Goal: Transaction & Acquisition: Subscribe to service/newsletter

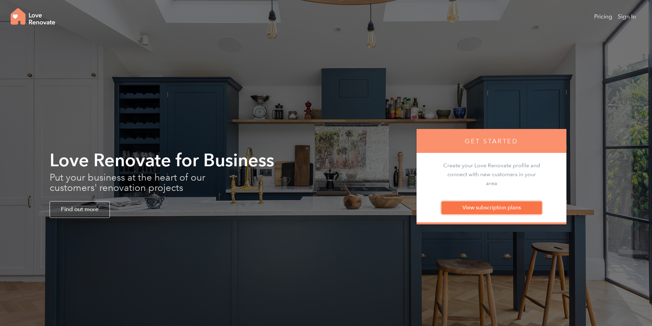
click at [480, 210] on link "View subscription plans" at bounding box center [492, 208] width 100 height 12
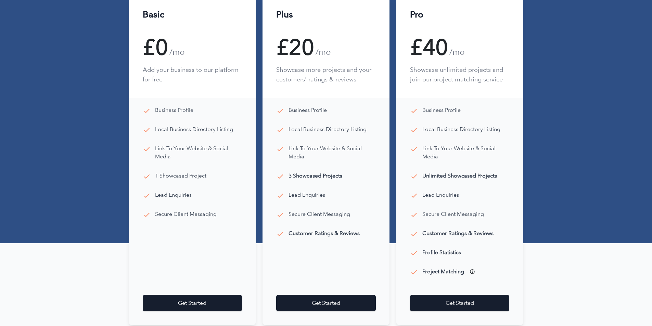
scroll to position [171, 0]
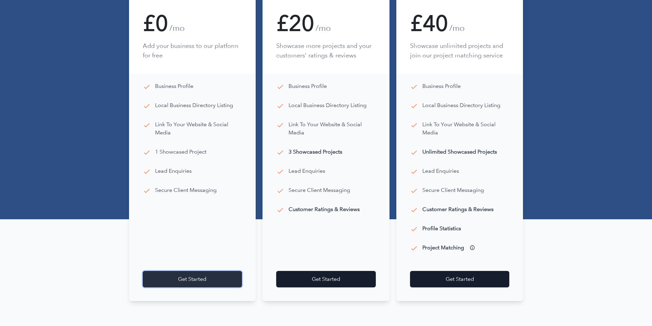
click at [156, 280] on link "Get Started" at bounding box center [193, 279] width 100 height 16
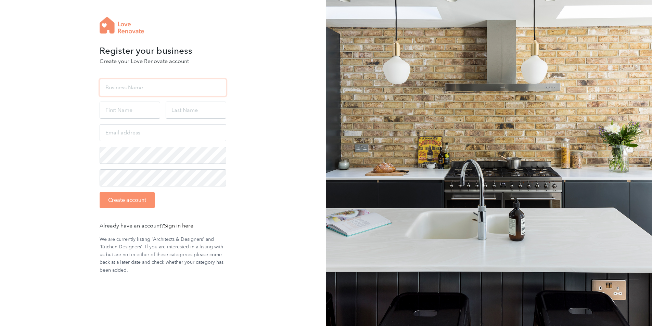
click at [115, 83] on input "text" at bounding box center [163, 87] width 127 height 17
type input "Mors+[PERSON_NAME] Architects"
type input "[PERSON_NAME]"
type input "Mors"
type input "james@morsharte.com"
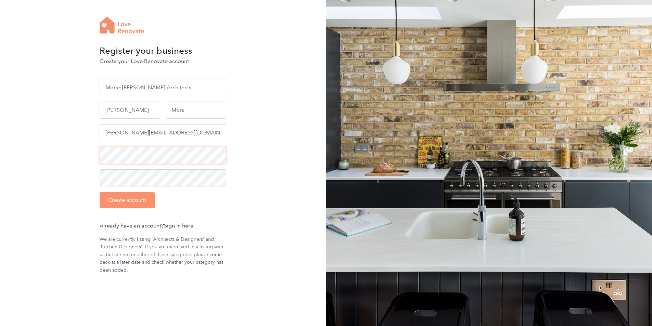
click at [0, 141] on div "Register your business Create your Love Renovate account Mors+Harte Architects …" at bounding box center [326, 164] width 652 height 329
drag, startPoint x: 55, startPoint y: 191, endPoint x: 126, endPoint y: 199, distance: 70.7
click at [55, 191] on div "Register your business Create your Love Renovate account Mors+Harte Architects …" at bounding box center [326, 164] width 652 height 329
click at [132, 204] on input "Create account" at bounding box center [127, 200] width 55 height 16
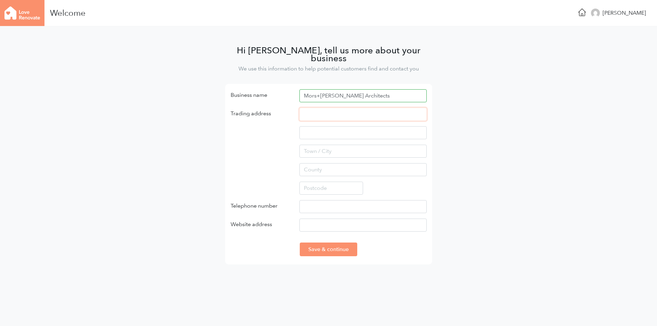
click at [327, 108] on input "text" at bounding box center [363, 114] width 127 height 13
click at [361, 89] on input "Mors+[PERSON_NAME] Architects" at bounding box center [363, 95] width 127 height 13
drag, startPoint x: 349, startPoint y: 92, endPoint x: 275, endPoint y: 91, distance: 74.3
click at [275, 91] on div "Business name Mors+Harte Architects" at bounding box center [329, 98] width 206 height 18
click at [322, 108] on input "text" at bounding box center [363, 114] width 127 height 13
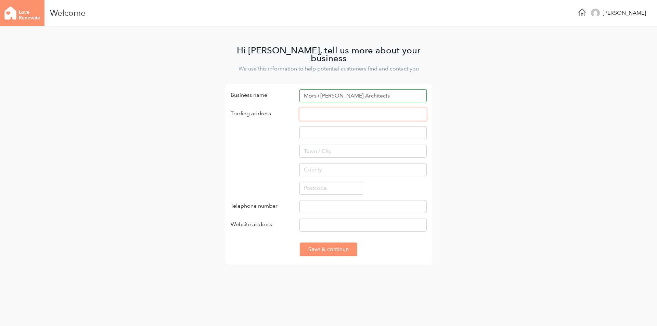
paste input "Mors+[PERSON_NAME] Architects"
type input "Mors+[PERSON_NAME] Architects"
click at [351, 108] on input "Mors+[PERSON_NAME] Architects" at bounding box center [363, 114] width 127 height 13
drag, startPoint x: 374, startPoint y: 107, endPoint x: 253, endPoint y: 106, distance: 121.9
click at [253, 108] on div "Trading address Mors+Harte Architects" at bounding box center [329, 154] width 206 height 92
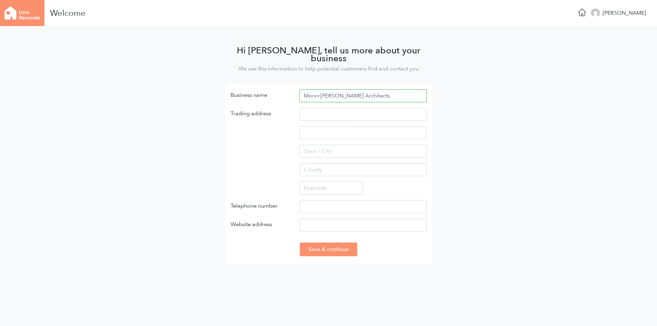
click at [154, 154] on main "Hi James, tell us more about your business We use this information to help pote…" at bounding box center [328, 153] width 657 height 255
click at [313, 110] on input "text" at bounding box center [363, 114] width 127 height 13
type input "13A Hope Street"
type input "[GEOGRAPHIC_DATA]"
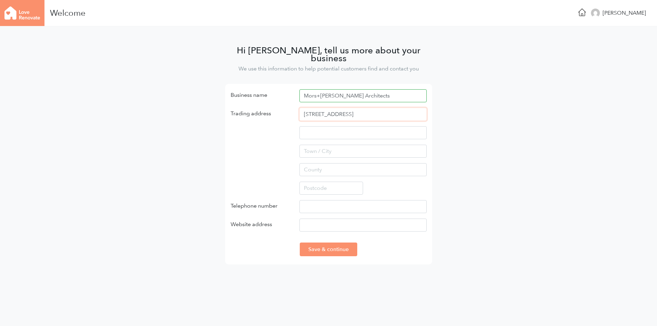
type input "L1 9BQ"
type input "07912660500"
click at [316, 219] on input "Website address" at bounding box center [363, 225] width 127 height 13
click at [320, 219] on input "www." at bounding box center [363, 225] width 127 height 13
type input "www.morsharte.com"
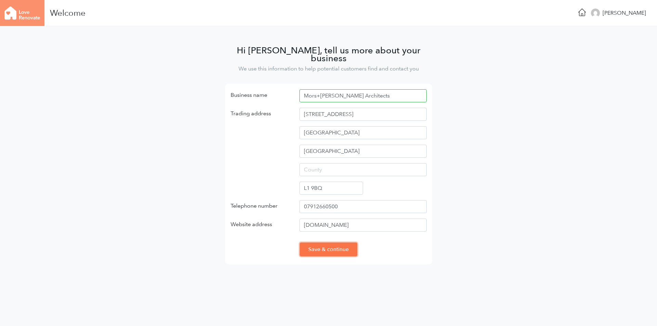
click at [321, 243] on input "Save & continue" at bounding box center [329, 250] width 58 height 14
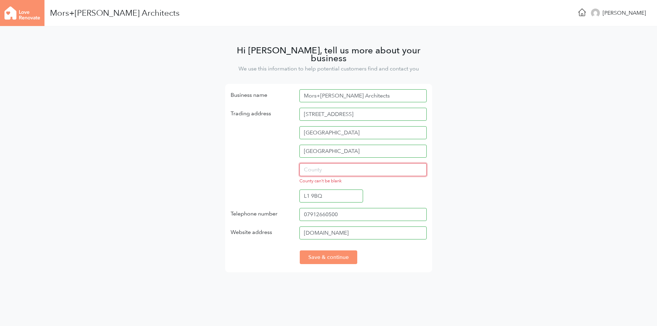
click at [337, 164] on input "text" at bounding box center [363, 169] width 127 height 13
click at [319, 164] on input "text" at bounding box center [363, 169] width 127 height 13
type input "Merseyside"
click at [336, 251] on input "Save & continue" at bounding box center [329, 258] width 58 height 14
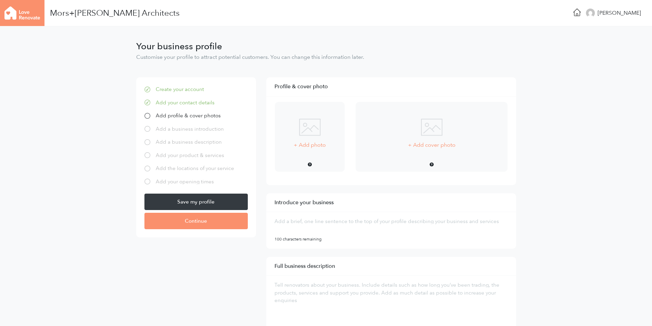
click at [313, 134] on img at bounding box center [310, 127] width 22 height 17
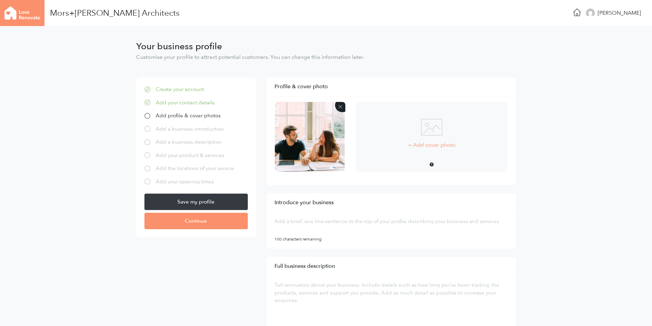
click at [434, 146] on p "+ Add cover photo" at bounding box center [432, 145] width 48 height 8
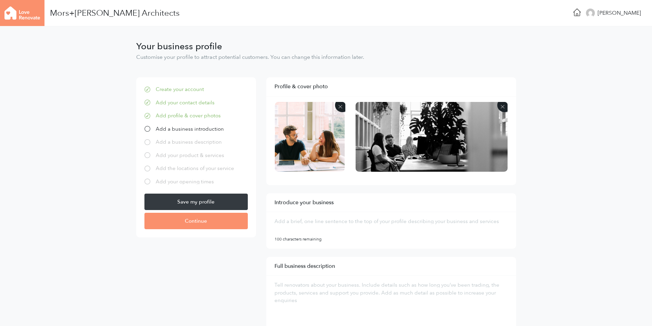
click at [386, 147] on img at bounding box center [432, 137] width 152 height 70
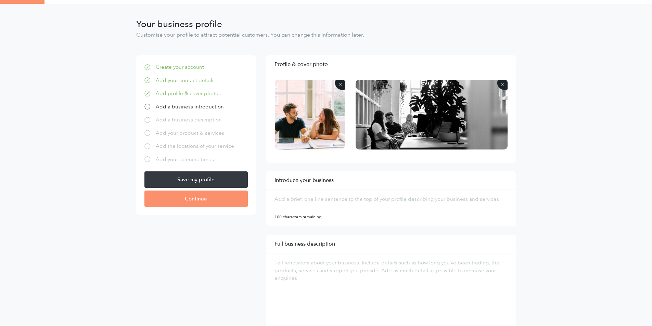
scroll to position [34, 0]
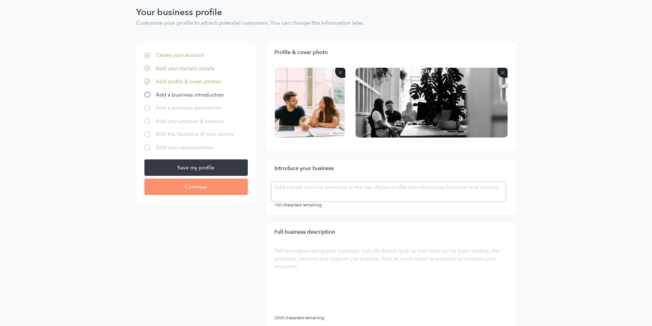
click at [326, 190] on textarea at bounding box center [388, 191] width 233 height 19
paste textarea "The Mors+[PERSON_NAME] team has extensive experience working in both domestic a…"
type textarea "The Mors+[PERSON_NAME] team has extensive experience working in both domestic a…"
click at [308, 262] on textarea at bounding box center [388, 280] width 233 height 68
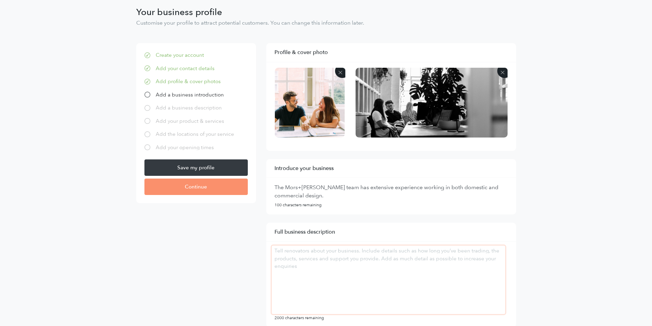
paste textarea "Great design and innovation are essential in everyday life. Our ethos as a desi…"
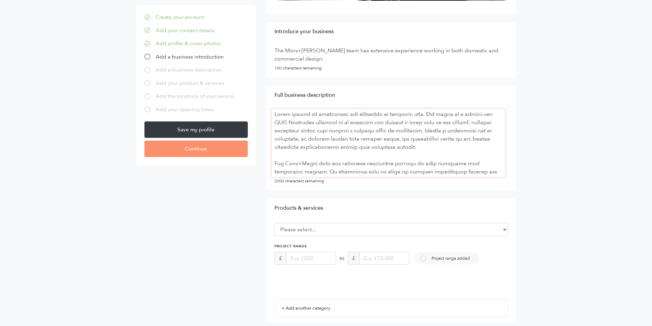
scroll to position [74, 0]
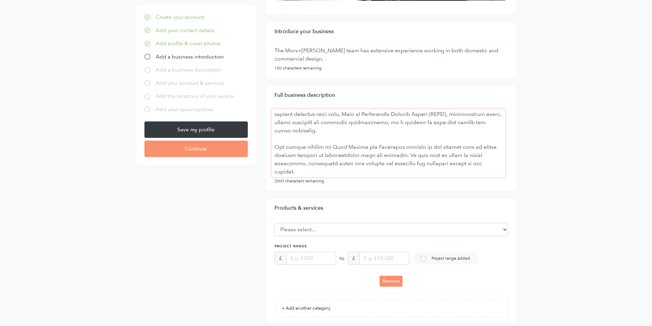
type textarea "Great design and innovation are essential in everyday life. Our ethos as a desi…"
click at [337, 230] on select "Please select... Flooring Bedrooms Structural Engineers Tiles Windows Bathrooms…" at bounding box center [391, 229] width 233 height 13
select select "1"
click at [275, 223] on select "Please select... Flooring Bedrooms Structural Engineers Tiles Windows Bathrooms…" at bounding box center [391, 229] width 233 height 13
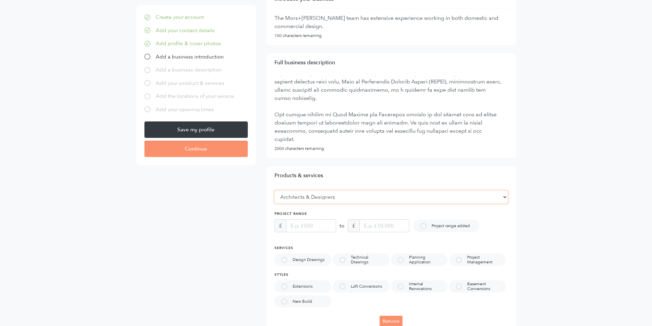
scroll to position [205, 0]
click at [303, 224] on input "text" at bounding box center [311, 224] width 50 height 13
type input "200,000"
click at [378, 223] on input "text" at bounding box center [384, 224] width 50 height 13
type input "6,000,000"
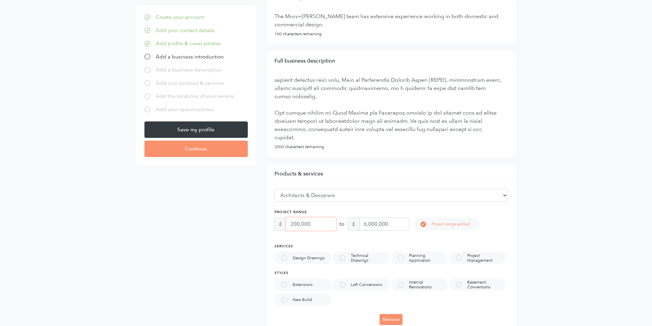
drag, startPoint x: 299, startPoint y: 223, endPoint x: 290, endPoint y: 220, distance: 9.9
click at [290, 220] on input "200,000" at bounding box center [311, 224] width 50 height 13
type input "300,000"
click at [283, 258] on div at bounding box center [284, 258] width 6 height 6
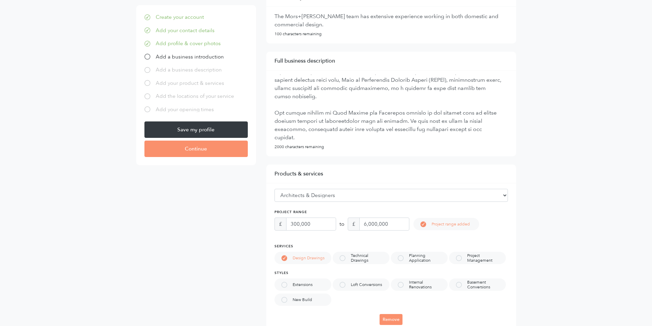
click at [345, 256] on div at bounding box center [343, 258] width 6 height 6
click at [403, 259] on div at bounding box center [401, 258] width 6 height 6
click at [459, 260] on div at bounding box center [459, 258] width 6 height 6
click at [459, 285] on div at bounding box center [459, 285] width 6 height 6
click at [397, 287] on div "Internal Renovations" at bounding box center [419, 285] width 57 height 12
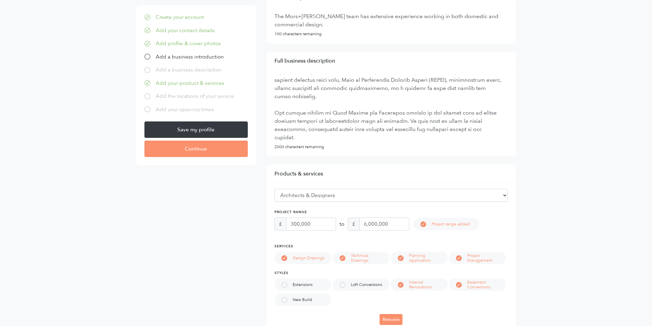
click at [340, 286] on div at bounding box center [343, 285] width 6 height 6
click at [285, 285] on div at bounding box center [284, 285] width 6 height 6
drag, startPoint x: 283, startPoint y: 303, endPoint x: 295, endPoint y: 293, distance: 15.3
click at [283, 304] on div "New Build" at bounding box center [303, 300] width 57 height 12
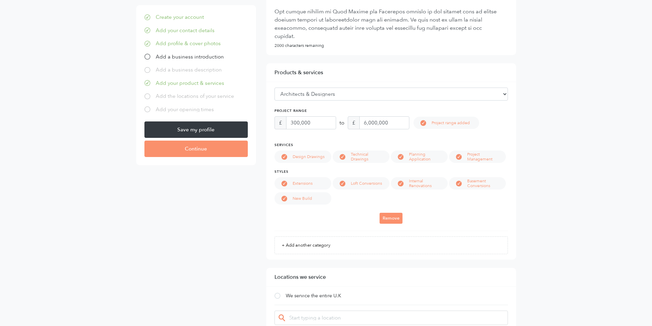
scroll to position [308, 0]
click at [434, 211] on div "Please select... Flooring Bedrooms Structural Engineers Tiles Windows Bathrooms…" at bounding box center [391, 157] width 233 height 143
click at [316, 240] on link "+ Add another category" at bounding box center [391, 244] width 233 height 18
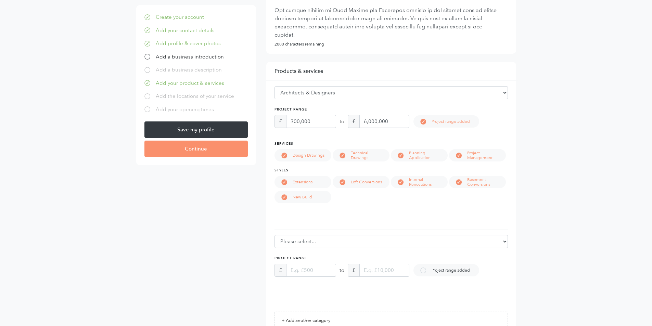
click at [211, 241] on form "Create your account Add your contact details Add profile & cover photos Add a b…" at bounding box center [326, 297] width 390 height 1057
click at [309, 221] on div "Remove" at bounding box center [391, 218] width 233 height 12
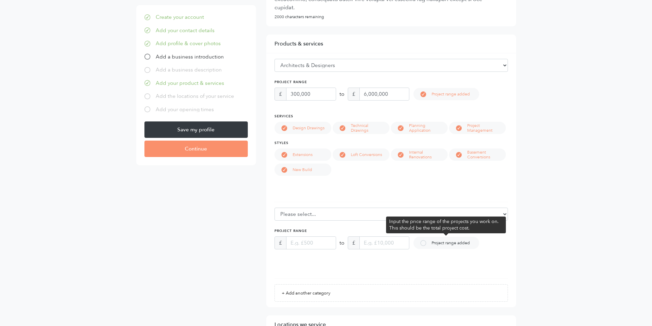
scroll to position [411, 0]
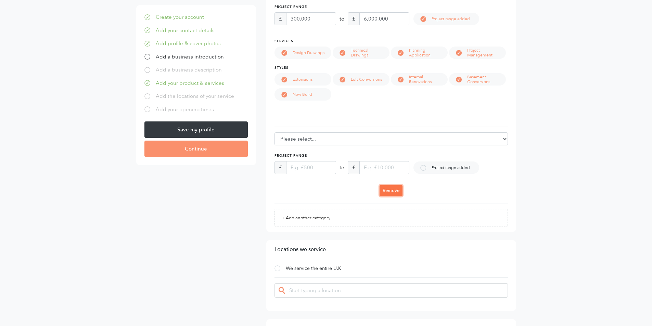
click at [392, 193] on link "Remove" at bounding box center [391, 190] width 23 height 11
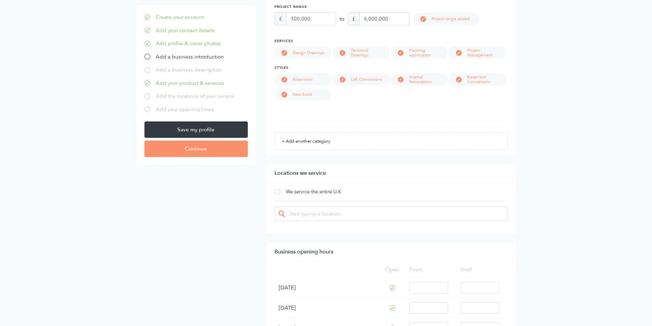
click at [303, 216] on input "select-multiple" at bounding box center [315, 214] width 52 height 7
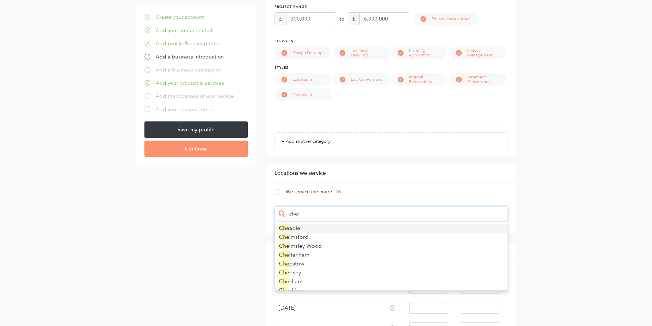
type input "chesh"
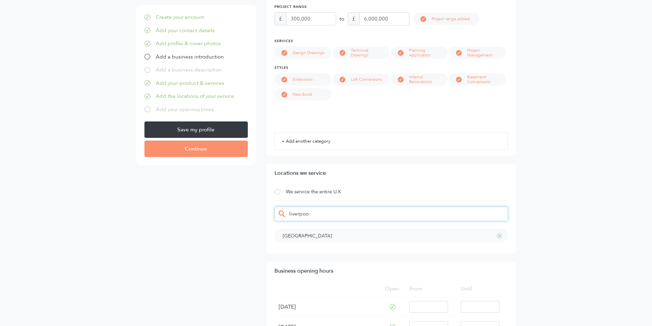
type input "liverpool"
type input "n"
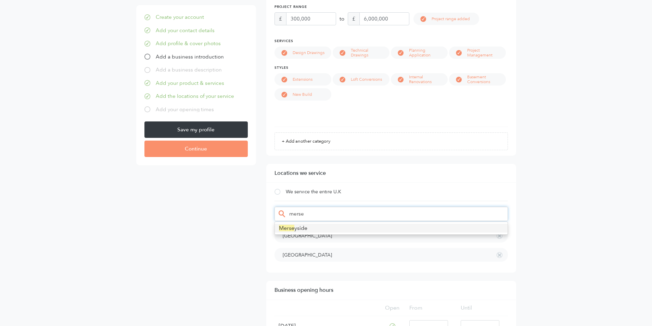
type input "mers"
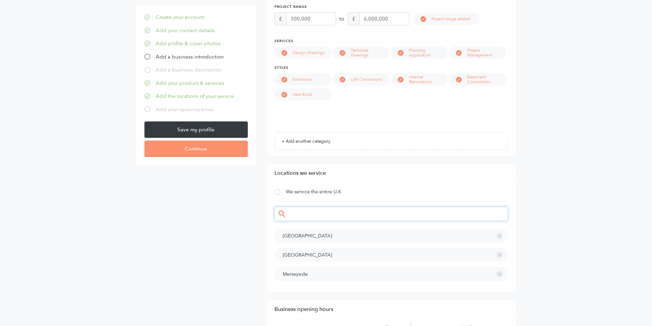
click at [295, 217] on div "Cheshire Liverpool Merseyside" at bounding box center [391, 214] width 233 height 14
type input "man"
click at [322, 215] on div "Cheshire Liverpool Merseyside Manchester" at bounding box center [391, 214] width 233 height 14
drag, startPoint x: 330, startPoint y: 212, endPoint x: 260, endPoint y: 208, distance: 70.3
click at [260, 208] on form "Create your account Add your contact details Add profile & cover photos Add a b…" at bounding box center [326, 195] width 390 height 1057
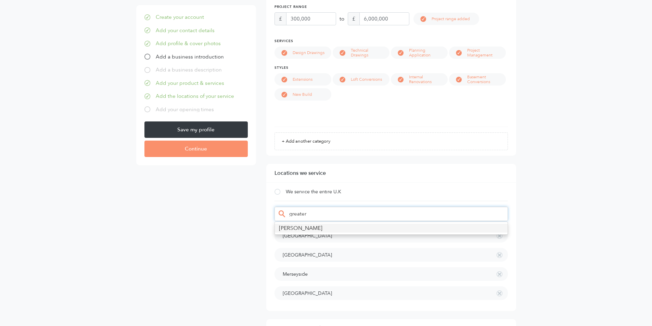
click at [318, 217] on div "Cheshire Liverpool Merseyside Manchester" at bounding box center [391, 214] width 233 height 14
drag, startPoint x: 308, startPoint y: 214, endPoint x: 284, endPoint y: 212, distance: 24.0
click at [284, 212] on div "Cheshire Liverpool Merseyside Manchester" at bounding box center [391, 214] width 233 height 14
click at [296, 216] on input "select-multiple" at bounding box center [298, 214] width 18 height 7
click at [295, 216] on input "select-multiple" at bounding box center [298, 214] width 18 height 7
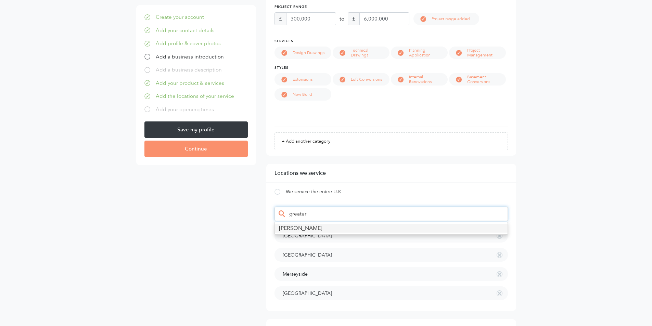
click at [295, 216] on input "select-multiple" at bounding box center [298, 214] width 18 height 7
type input "chest"
click at [307, 215] on div "Cheshire Liverpool Merseyside Manchester Chester" at bounding box center [391, 214] width 233 height 14
click at [311, 214] on div "Cheshire Liverpool Merseyside Manchester Chester" at bounding box center [391, 214] width 233 height 14
drag, startPoint x: 312, startPoint y: 214, endPoint x: 288, endPoint y: 214, distance: 23.6
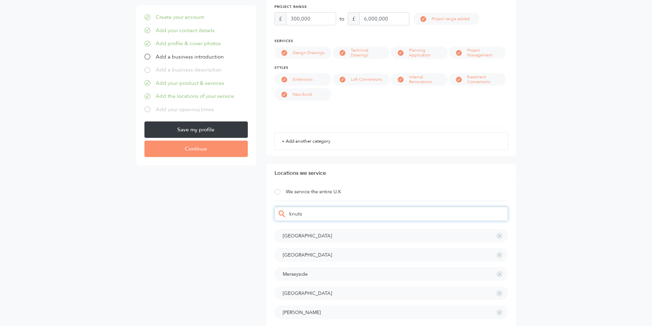
click at [288, 214] on div "Cheshire Liverpool Merseyside Manchester Chester" at bounding box center [391, 214] width 233 height 14
click at [293, 215] on input "select-multiple" at bounding box center [296, 214] width 14 height 7
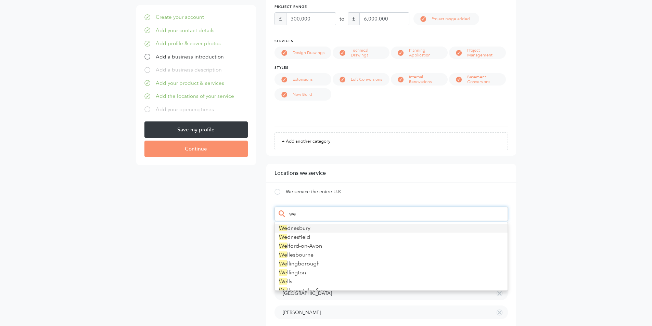
type input "w"
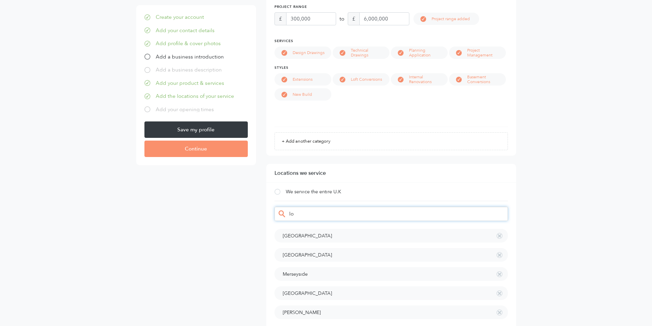
type input "lon"
click at [305, 213] on div "Cheshire Liverpool Merseyside Manchester Chester London" at bounding box center [391, 214] width 233 height 14
drag, startPoint x: 298, startPoint y: 212, endPoint x: 283, endPoint y: 212, distance: 14.7
click at [283, 212] on div "Cheshire Liverpool Merseyside Manchester Chester London" at bounding box center [391, 214] width 233 height 14
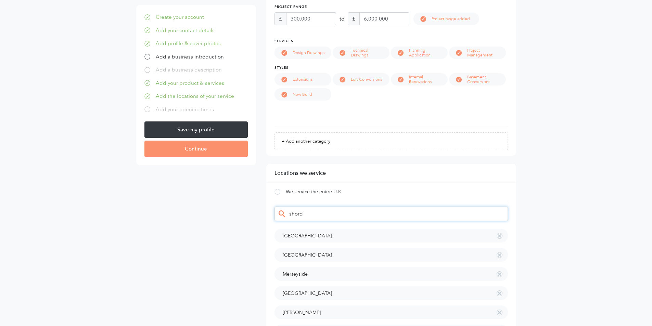
drag, startPoint x: 309, startPoint y: 214, endPoint x: 290, endPoint y: 212, distance: 19.6
click at [290, 212] on div "Cheshire Liverpool Merseyside Manchester Chester London" at bounding box center [391, 214] width 233 height 14
click at [290, 212] on input "select-multiple" at bounding box center [296, 214] width 15 height 7
type input "ham"
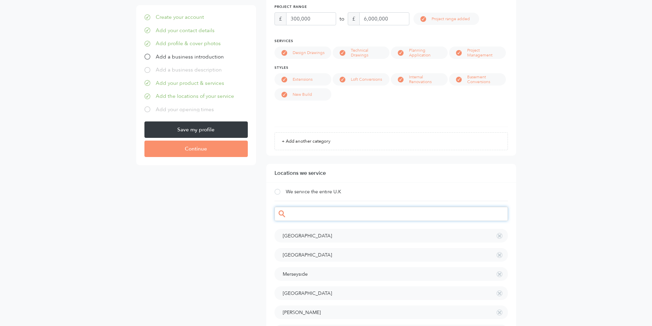
click at [311, 214] on div "Cheshire Liverpool Merseyside Manchester Chester London Hampshire" at bounding box center [391, 214] width 233 height 14
type input "st"
click at [298, 212] on div "Cheshire Liverpool Merseyside Manchester Chester London Hampshire St Albans" at bounding box center [391, 214] width 233 height 14
type input "lou"
click at [301, 212] on div "Cheshire Liverpool Merseyside Manchester Chester London Hampshire St Albans Lou…" at bounding box center [391, 214] width 233 height 14
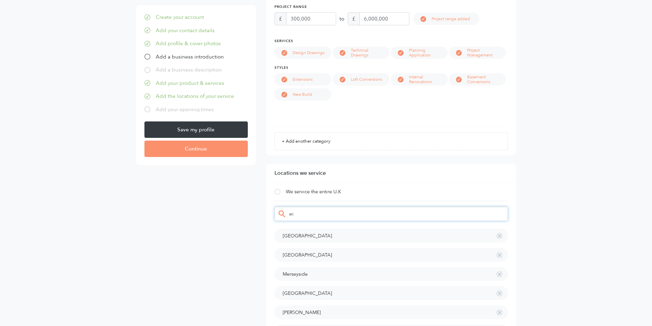
type input "ess"
click at [311, 215] on div "Cheshire Liverpool Merseyside Manchester Chester London Hampshire St Albans Lou…" at bounding box center [391, 214] width 233 height 14
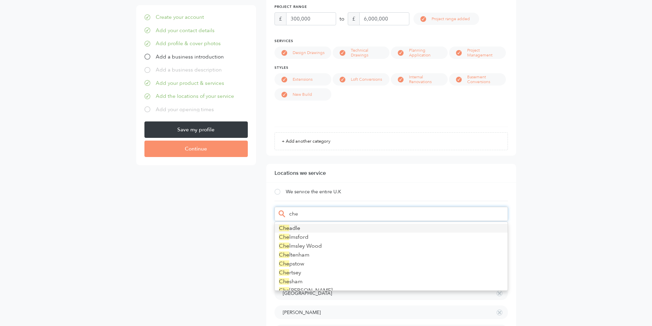
type input "chel"
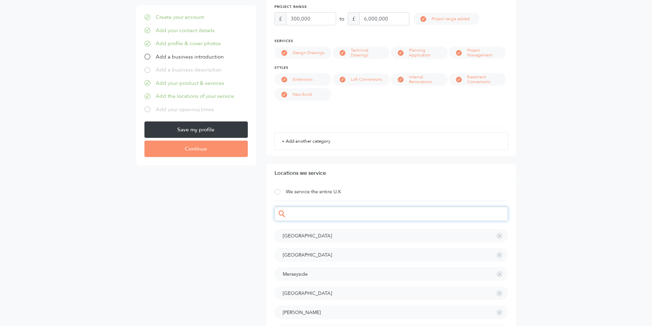
click at [301, 215] on div "Cheshire Liverpool Merseyside Manchester Chester London Hampshire St Albans Lou…" at bounding box center [391, 214] width 233 height 14
drag, startPoint x: 311, startPoint y: 215, endPoint x: 285, endPoint y: 213, distance: 25.4
click at [285, 213] on div "Cheshire Liverpool Merseyside Manchester Chester London Hampshire St Albans Lou…" at bounding box center [391, 214] width 233 height 14
click at [303, 214] on div "Cheshire Liverpool Merseyside Manchester Chester London Hampshire St Albans Lou…" at bounding box center [391, 214] width 233 height 14
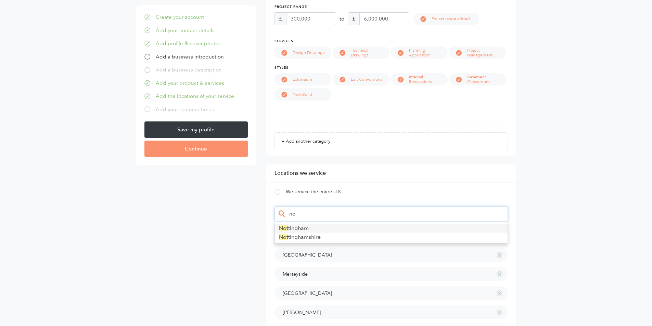
type input "n"
click at [305, 213] on div "Cheshire Liverpool Merseyside Manchester Chester London Hampshire St Albans Lou…" at bounding box center [391, 214] width 233 height 14
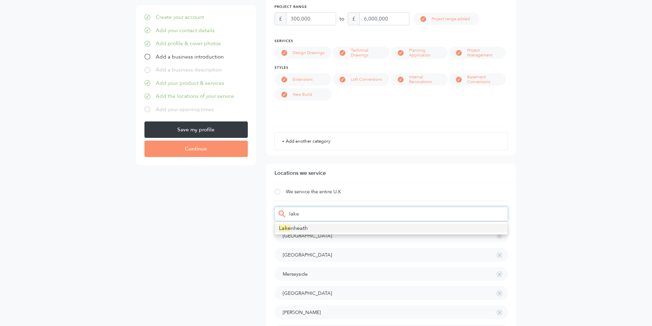
drag, startPoint x: 305, startPoint y: 213, endPoint x: 287, endPoint y: 214, distance: 17.5
click at [287, 214] on div "Cheshire Liverpool Merseyside Manchester Chester London Hampshire St Albans Lou…" at bounding box center [391, 214] width 233 height 14
click at [292, 213] on input "select-multiple" at bounding box center [294, 214] width 11 height 7
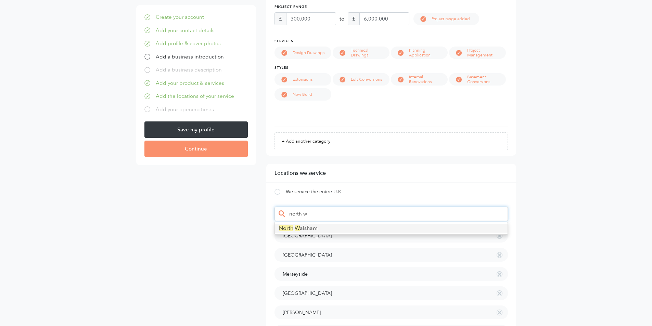
drag, startPoint x: 321, startPoint y: 211, endPoint x: 303, endPoint y: 213, distance: 18.3
click at [303, 213] on div "Cheshire Liverpool Merseyside Manchester Chester London Hampshire St Albans Lou…" at bounding box center [391, 214] width 233 height 14
click at [309, 215] on div "Cheshire Liverpool Merseyside Manchester Chester London Hampshire St Albans Lou…" at bounding box center [391, 214] width 233 height 14
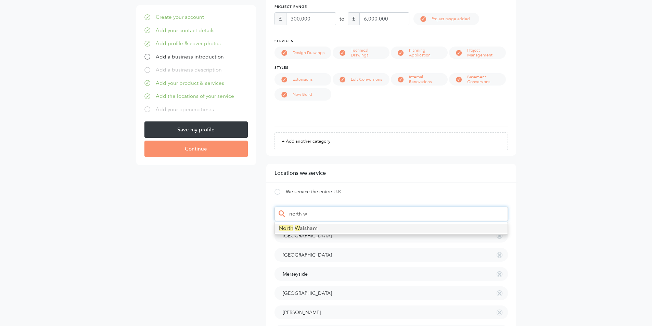
drag, startPoint x: 309, startPoint y: 215, endPoint x: 299, endPoint y: 214, distance: 9.6
click at [299, 214] on div "Cheshire Liverpool Merseyside Manchester Chester London Hampshire St Albans Lou…" at bounding box center [391, 214] width 233 height 14
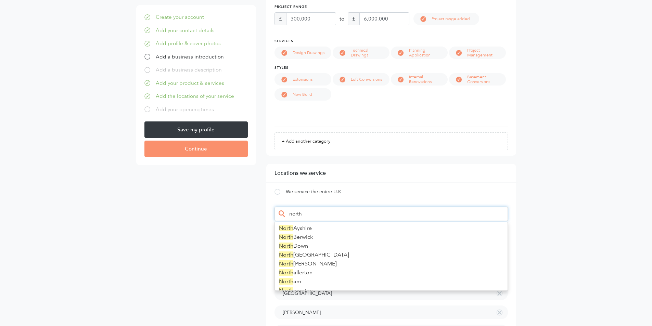
scroll to position [33, 0]
type input "n"
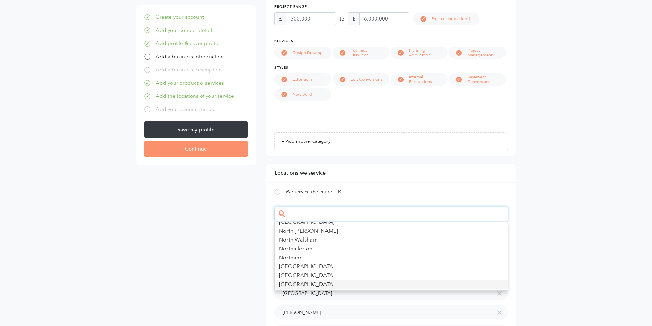
click at [245, 274] on form "Create your account Add your contact details Add profile & cover photos Add a b…" at bounding box center [326, 262] width 390 height 1191
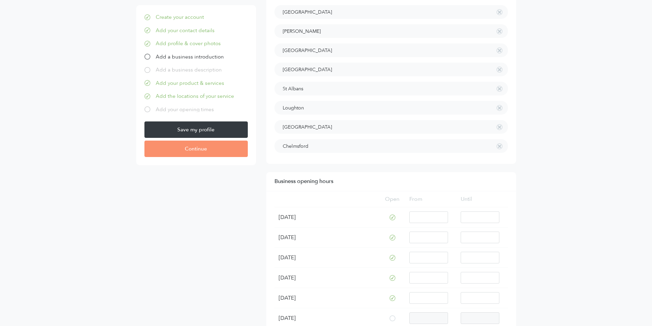
scroll to position [719, 0]
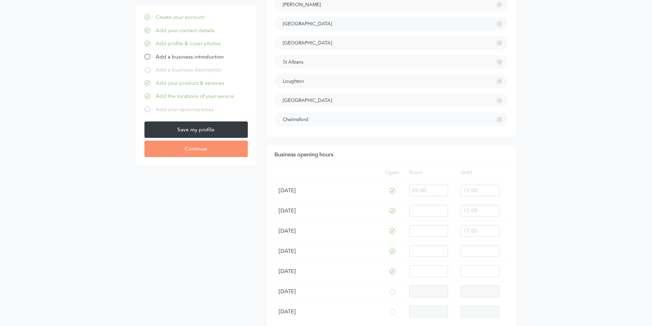
click at [480, 191] on input "text" at bounding box center [480, 191] width 39 height 12
click at [468, 191] on input "text" at bounding box center [480, 191] width 39 height 12
type input "18:00"
click at [497, 206] on input "text" at bounding box center [480, 211] width 39 height 12
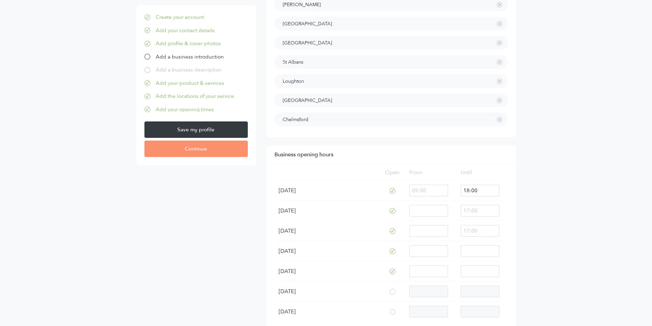
click at [478, 187] on input "18:00" at bounding box center [480, 191] width 39 height 12
drag, startPoint x: 486, startPoint y: 193, endPoint x: 454, endPoint y: 191, distance: 32.2
click at [454, 191] on tr "Monday 00 01 02 03 04 05 06 07 08 09 10 11 12 13 14 15 16 17 18 19 20 21 22 23 …" at bounding box center [391, 191] width 233 height 20
click at [478, 211] on input "text" at bounding box center [480, 211] width 39 height 12
paste input "18:00"
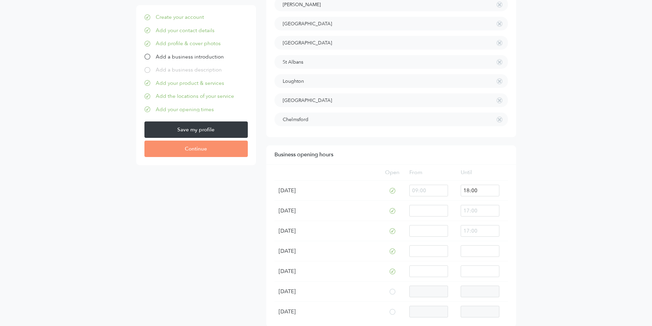
type input "18:00"
click at [474, 228] on input "text" at bounding box center [480, 231] width 39 height 12
paste input "18:00"
type input "18:00"
click at [471, 251] on input "text" at bounding box center [480, 251] width 39 height 12
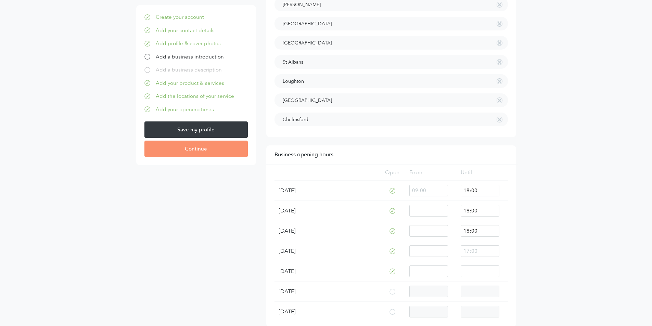
paste input "18:00"
type input "18:00"
click at [471, 268] on input "text" at bounding box center [480, 272] width 39 height 12
paste input "18:00"
type input "18:00"
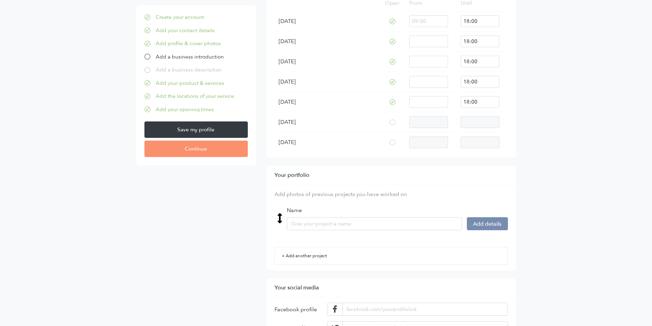
scroll to position [890, 0]
click at [306, 221] on input "Name" at bounding box center [374, 222] width 175 height 13
click at [377, 219] on input "Name" at bounding box center [374, 222] width 175 height 13
type input "Anfield New Market"
click at [485, 220] on button "Add details" at bounding box center [487, 222] width 41 height 13
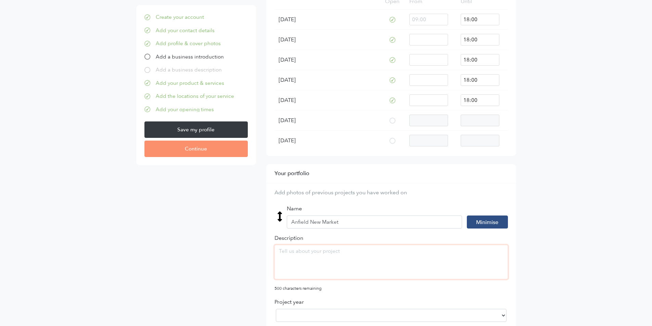
click at [346, 262] on textarea "Description" at bounding box center [391, 262] width 233 height 34
click at [311, 259] on textarea "Description" at bounding box center [391, 262] width 233 height 34
drag, startPoint x: 363, startPoint y: 251, endPoint x: 345, endPoint y: 255, distance: 19.0
click at [337, 253] on textarea "Mixed use development in Anfield Liverpool" at bounding box center [391, 262] width 233 height 34
drag, startPoint x: 372, startPoint y: 253, endPoint x: 395, endPoint y: 246, distance: 23.7
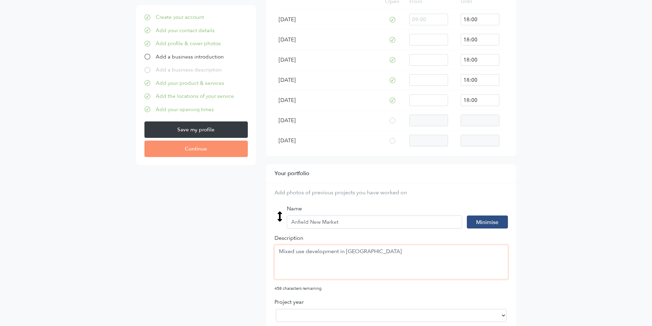
click at [372, 252] on textarea "Mixed use development in Anfield Liverpool" at bounding box center [391, 262] width 233 height 34
click at [396, 247] on textarea "Mixed use development in Anfield Liverpool" at bounding box center [391, 262] width 233 height 34
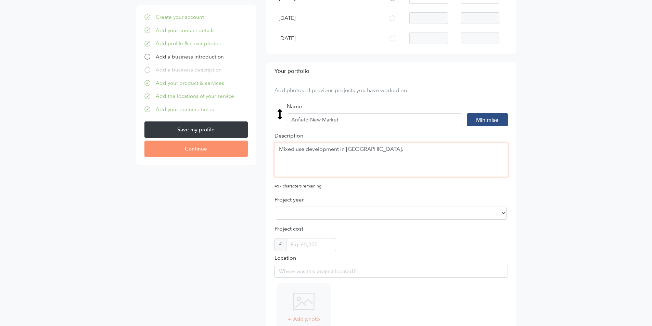
scroll to position [993, 0]
type textarea "Mixed use development in [GEOGRAPHIC_DATA]."
click at [296, 209] on select "2025 2024 2023 2022 2021 2020 2019 2018 2017 2016 2015 2014 2013 2012 2011 2010…" at bounding box center [391, 212] width 231 height 13
select select "2022"
click at [276, 206] on select "2025 2024 2023 2022 2021 2020 2019 2018 2017 2016 2015 2014 2013 2012 2011 2010…" at bounding box center [391, 212] width 231 height 13
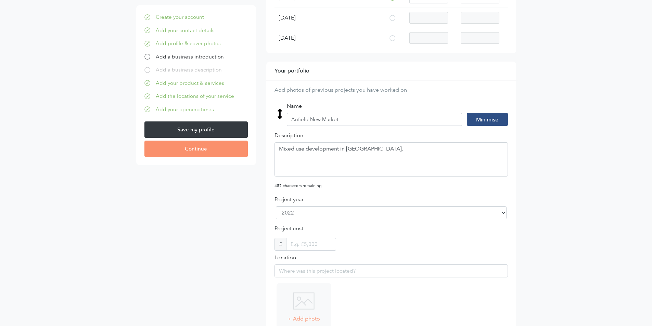
click at [308, 242] on input "text" at bounding box center [311, 244] width 50 height 13
type input "4,000,000"
click at [310, 268] on input "Location" at bounding box center [391, 271] width 233 height 13
drag, startPoint x: 310, startPoint y: 268, endPoint x: 273, endPoint y: 273, distance: 37.7
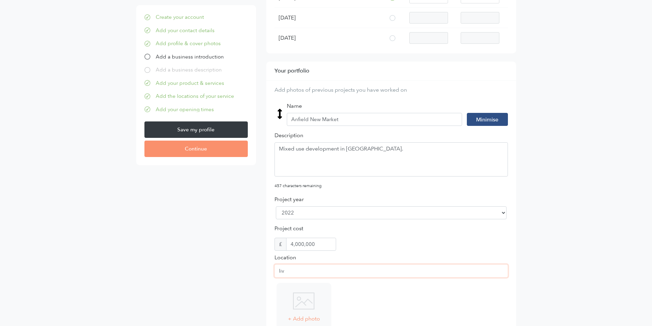
click at [273, 273] on div "Your portfolio Add photos of previous projects you have worked on Expanded Name…" at bounding box center [391, 233] width 250 height 343
click at [313, 274] on input "liv" at bounding box center [391, 271] width 233 height 13
type input "l"
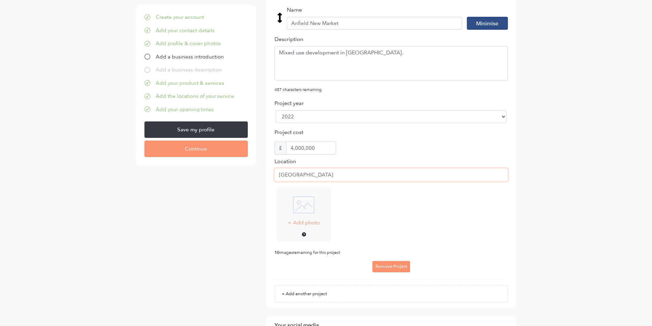
scroll to position [1095, 0]
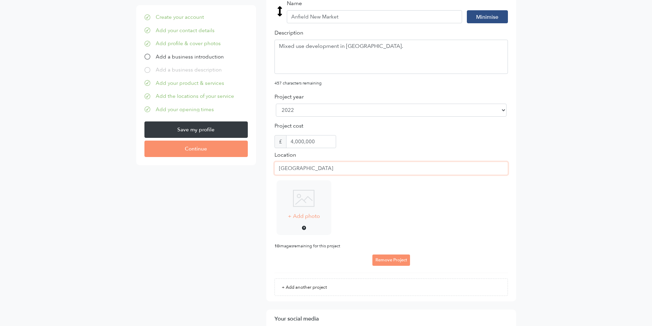
click at [306, 202] on img at bounding box center [304, 198] width 22 height 17
type input "[GEOGRAPHIC_DATA]"
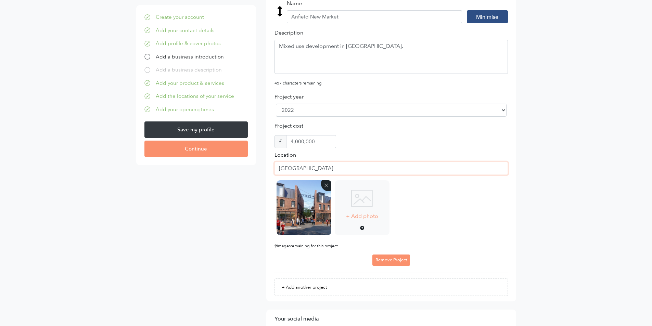
click at [365, 201] on img at bounding box center [362, 198] width 22 height 17
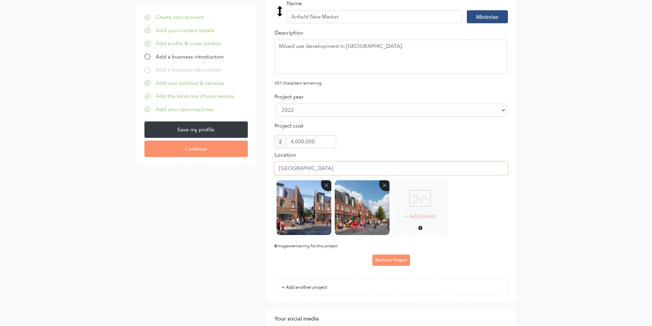
click at [430, 209] on div "+ Add photo .jpg or .png images only, max 30 MB" at bounding box center [420, 207] width 55 height 55
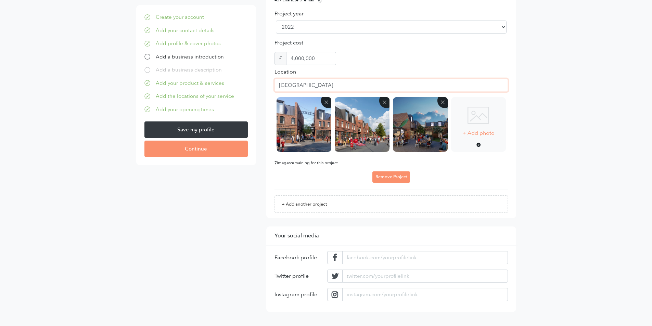
scroll to position [1181, 0]
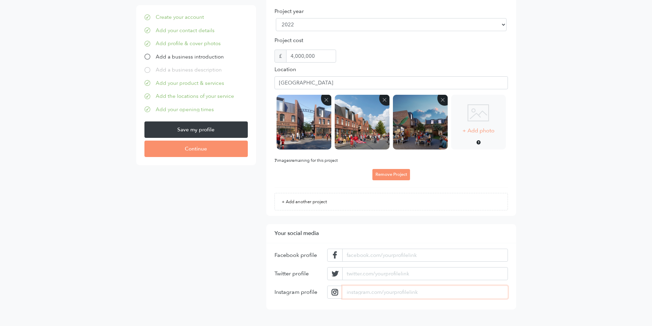
click at [372, 293] on input "url" at bounding box center [424, 292] width 165 height 13
click at [422, 291] on input "url" at bounding box center [424, 292] width 165 height 13
type input "[DOMAIN_NAME][URL]"
click at [439, 288] on input "[DOMAIN_NAME][URL]" at bounding box center [424, 292] width 165 height 13
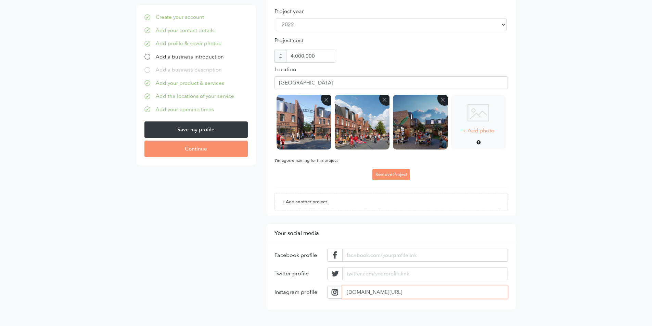
drag, startPoint x: 445, startPoint y: 290, endPoint x: 329, endPoint y: 289, distance: 115.7
click at [329, 289] on div "[DOMAIN_NAME][URL]" at bounding box center [417, 292] width 180 height 13
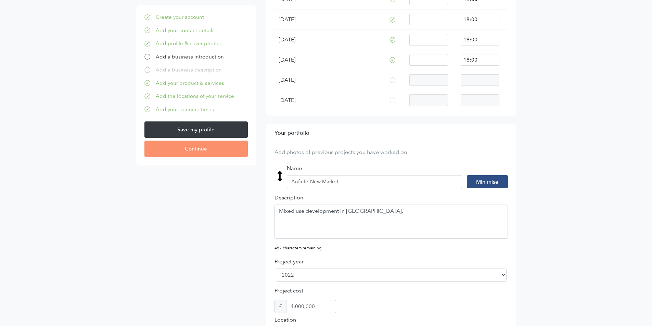
scroll to position [941, 0]
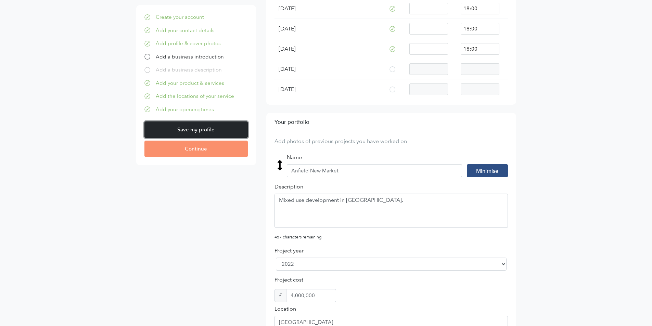
click at [189, 129] on input "Save my profile" at bounding box center [195, 130] width 103 height 16
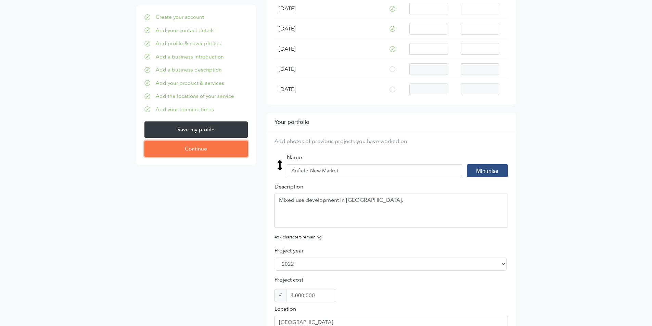
click at [193, 151] on input "Continue" at bounding box center [195, 149] width 103 height 16
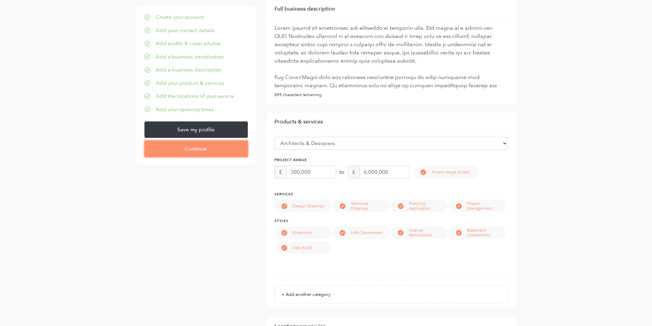
scroll to position [120, 0]
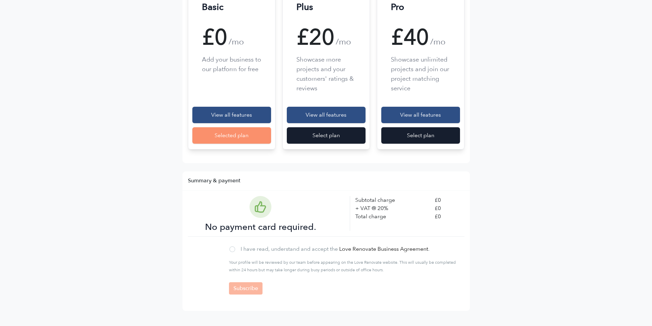
scroll to position [160, 0]
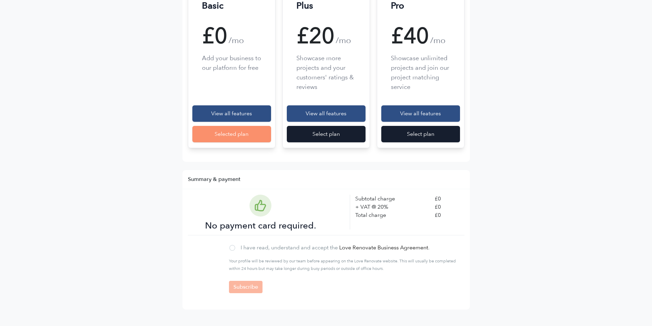
click at [234, 247] on div at bounding box center [232, 248] width 6 height 6
checkbox input "true"
click at [251, 289] on input "Subscribe" at bounding box center [246, 287] width 34 height 12
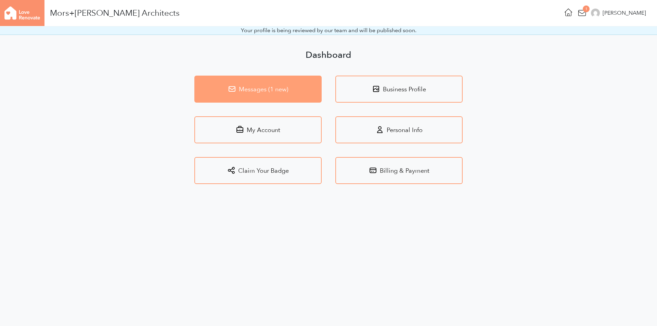
click at [274, 87] on link "Messages (1 new)" at bounding box center [257, 89] width 127 height 27
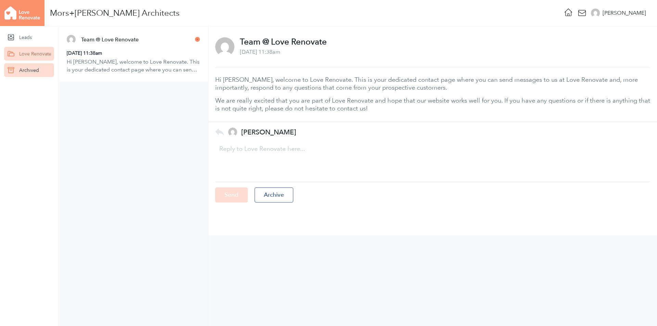
click at [26, 71] on link "Archived" at bounding box center [29, 70] width 50 height 14
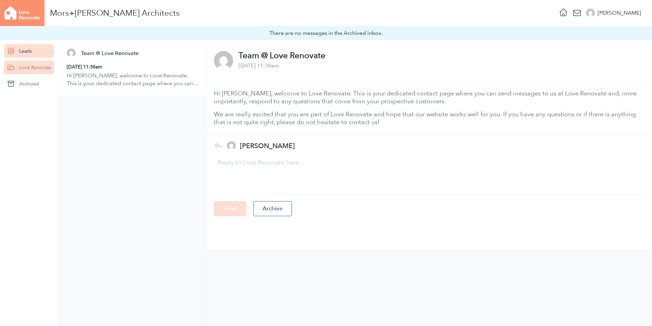
click at [30, 50] on link "Leads" at bounding box center [29, 51] width 50 height 14
click at [28, 52] on link "Leads" at bounding box center [29, 51] width 50 height 14
click at [251, 110] on div "Hi [PERSON_NAME], welcome to Love Renovate. This is your dedicated contact page…" at bounding box center [429, 108] width 431 height 36
click at [22, 44] on div "Leads Love Renovate Archived" at bounding box center [29, 190] width 59 height 300
click at [24, 53] on link "Leads" at bounding box center [29, 51] width 50 height 14
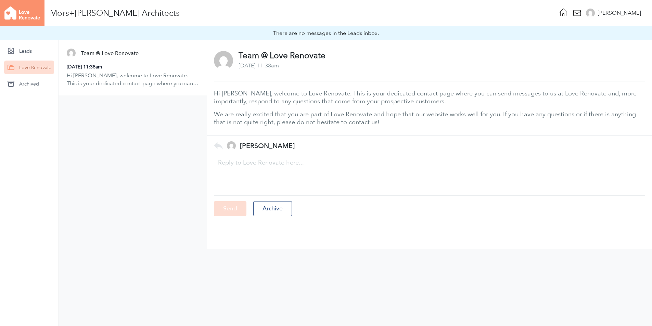
click at [19, 13] on img at bounding box center [22, 13] width 45 height 26
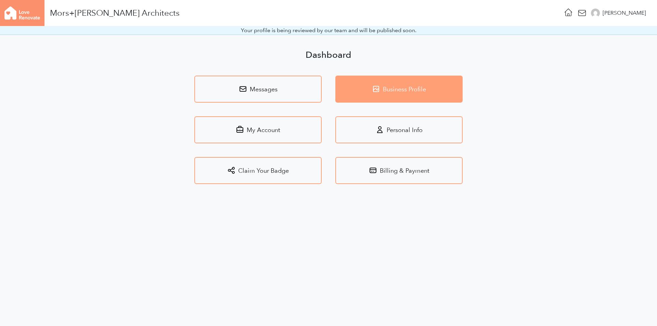
click at [406, 94] on link "Business Profile" at bounding box center [398, 89] width 127 height 27
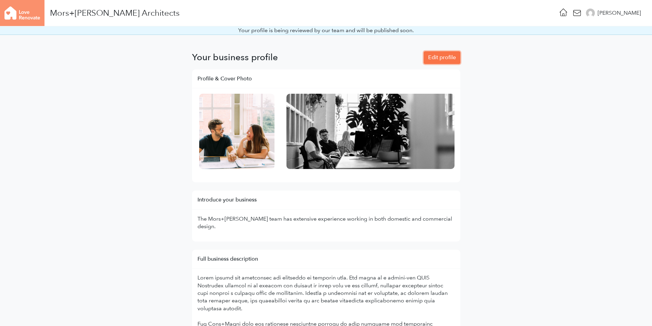
click at [456, 59] on link "Edit profile" at bounding box center [442, 57] width 37 height 12
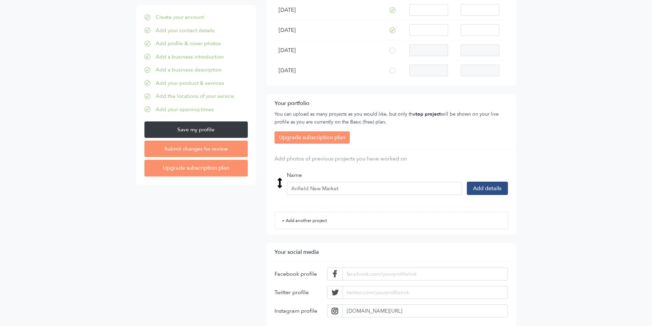
scroll to position [979, 0]
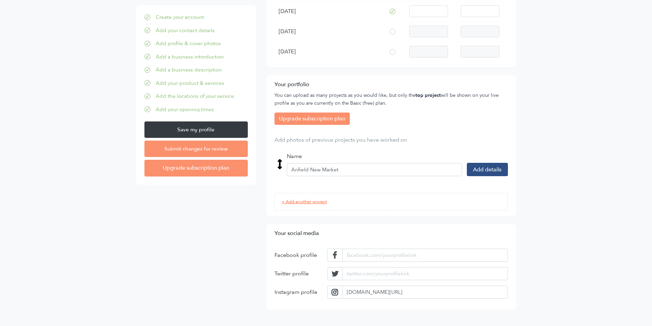
click at [333, 202] on link "+ Add another project" at bounding box center [391, 202] width 233 height 18
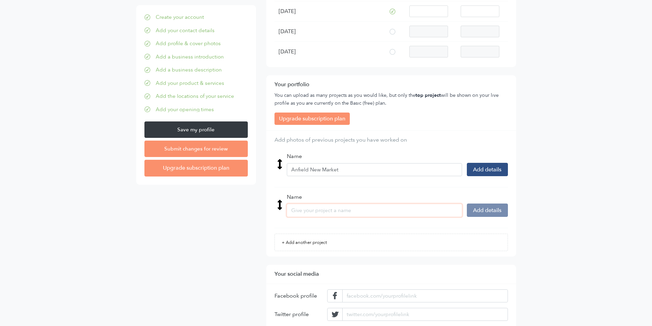
click at [300, 208] on input "Name" at bounding box center [374, 210] width 175 height 13
click at [392, 213] on input "Name" at bounding box center [374, 210] width 175 height 13
click at [300, 208] on input "Name" at bounding box center [374, 210] width 175 height 13
click at [352, 211] on input "Name" at bounding box center [374, 210] width 175 height 13
type input "Thatch House"
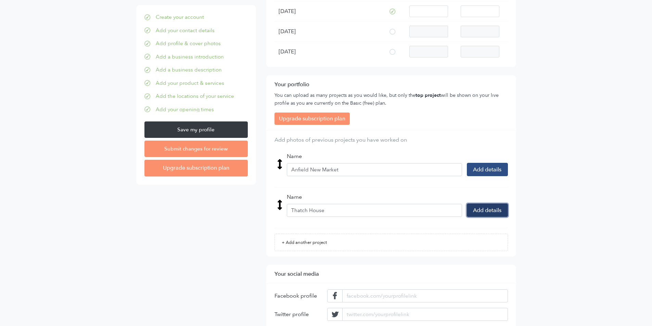
click at [496, 210] on button "Add details" at bounding box center [487, 210] width 41 height 13
click at [369, 251] on textarea "Description" at bounding box center [391, 250] width 233 height 34
click at [368, 234] on textarea "Description" at bounding box center [391, 250] width 233 height 34
click at [361, 243] on textarea "Description" at bounding box center [391, 250] width 233 height 34
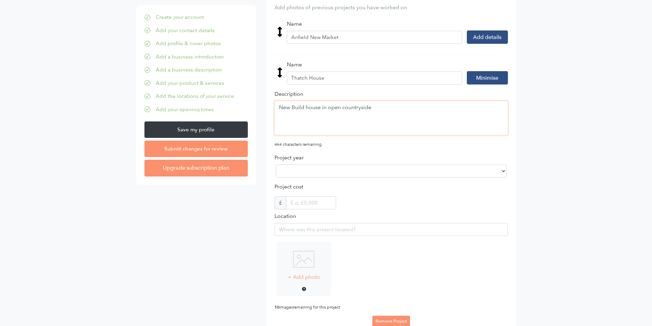
scroll to position [1116, 0]
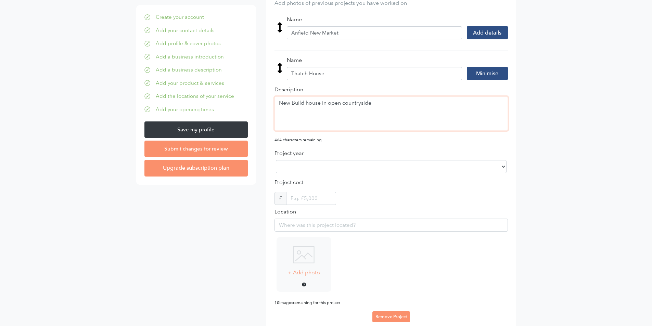
type textarea "New Build house in open countryside"
click at [311, 163] on select "2025 2024 2023 2022 2021 2020 2019 2018 2017 2016 2015 2014 2013 2012 2011 2010…" at bounding box center [391, 166] width 231 height 13
select select "2022"
click at [276, 160] on select "2025 2024 2023 2022 2021 2020 2019 2018 2017 2016 2015 2014 2013 2012 2011 2010…" at bounding box center [391, 166] width 231 height 13
click at [305, 200] on input "text" at bounding box center [311, 198] width 50 height 13
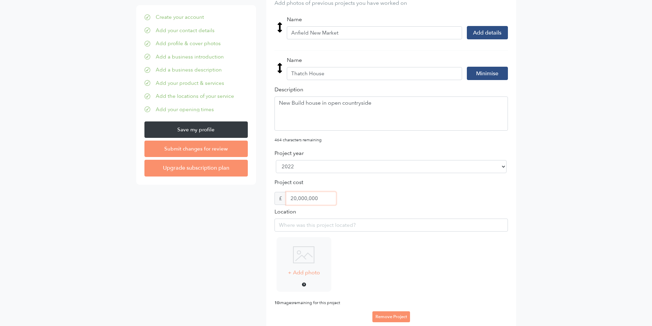
type input "2,000,000"
click at [422, 204] on div "Description New Build house in open countryside 464 characters remaining Projec…" at bounding box center [391, 205] width 233 height 238
click at [359, 223] on input "Location" at bounding box center [391, 225] width 233 height 13
click at [337, 225] on input "Location" at bounding box center [391, 225] width 233 height 13
type input "G"
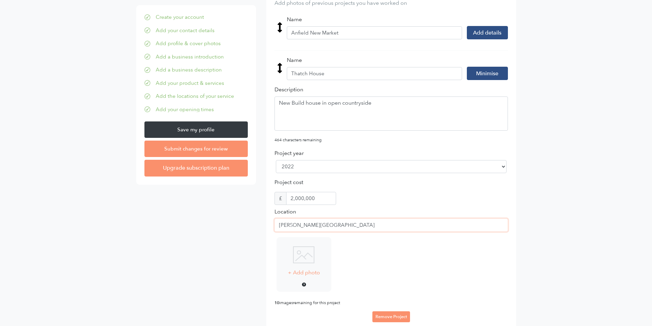
drag, startPoint x: 329, startPoint y: 225, endPoint x: 265, endPoint y: 225, distance: 64.4
type input "[PERSON_NAME][GEOGRAPHIC_DATA]"
click at [420, 265] on div "add image + Add photo .jpg or .png images only, max 30 MB" at bounding box center [391, 268] width 233 height 63
click at [296, 257] on img at bounding box center [304, 254] width 22 height 17
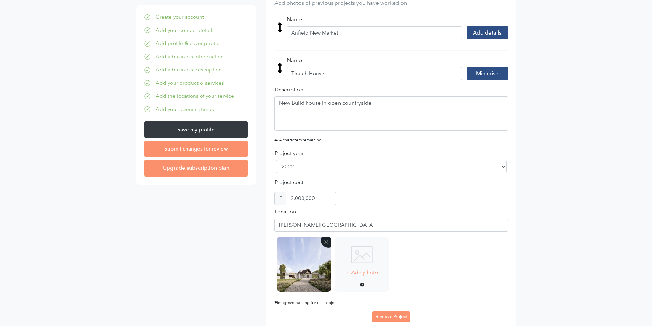
select select "2022"
click at [366, 276] on p "+ Add photo" at bounding box center [362, 273] width 32 height 8
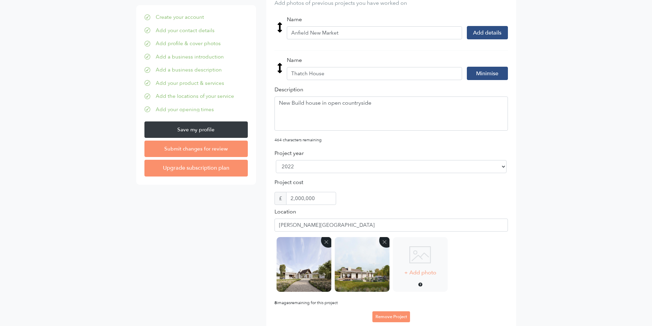
click at [421, 262] on img at bounding box center [420, 254] width 22 height 17
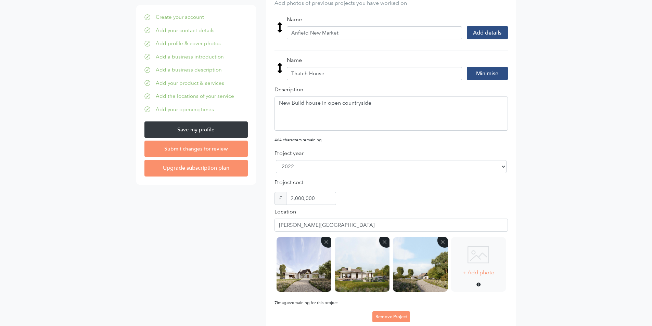
click at [481, 266] on div "+ Add photo .jpg or .png images only, max 30 MB" at bounding box center [478, 264] width 55 height 55
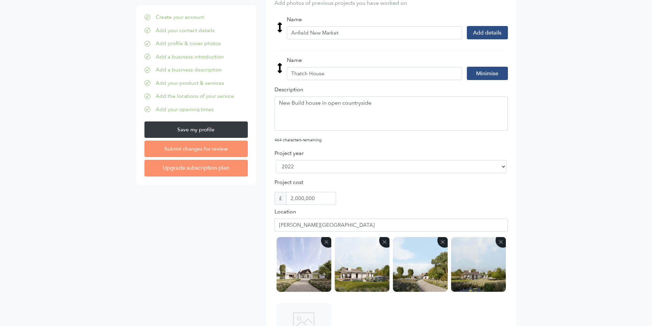
scroll to position [1150, 0]
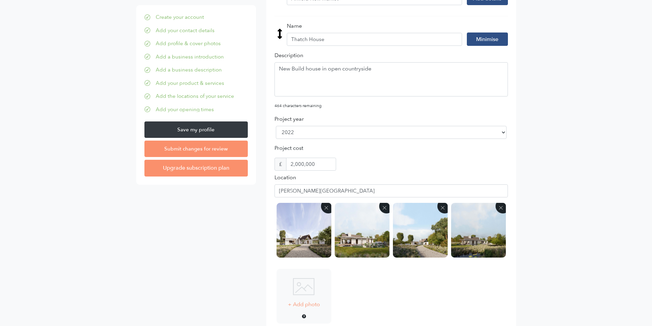
click at [311, 287] on img at bounding box center [304, 286] width 22 height 17
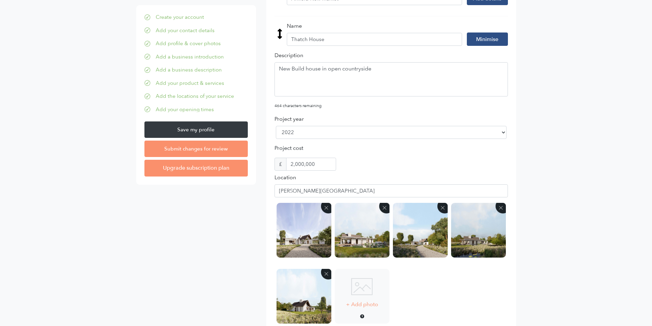
select select "2022"
click at [372, 292] on img at bounding box center [362, 286] width 22 height 17
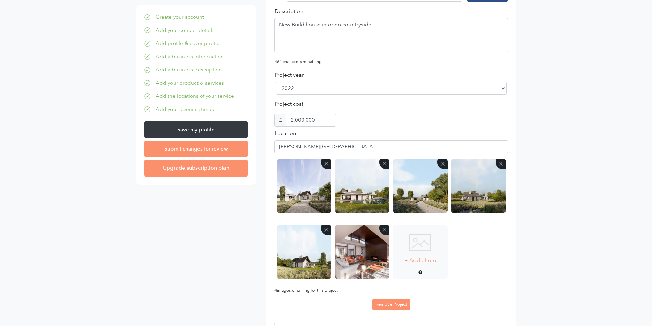
scroll to position [1047, 0]
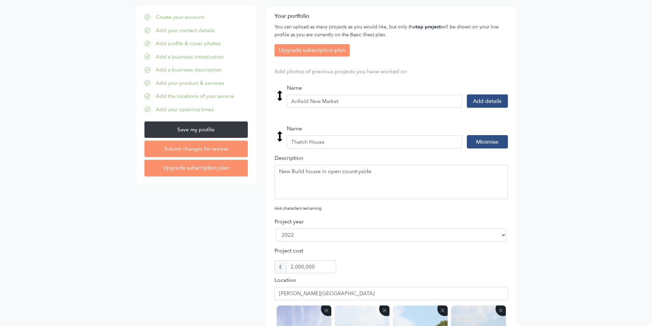
click at [280, 133] on img at bounding box center [279, 136] width 5 height 10
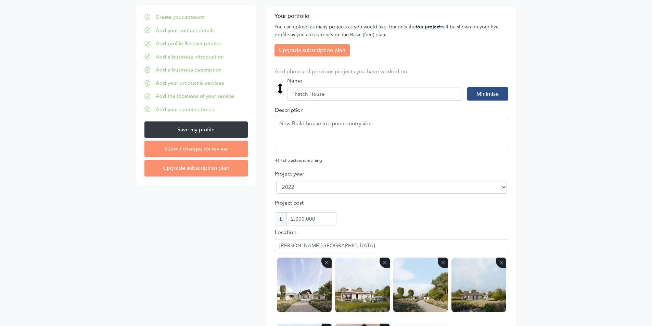
drag, startPoint x: 280, startPoint y: 123, endPoint x: 280, endPoint y: 88, distance: 35.6
select select "2022"
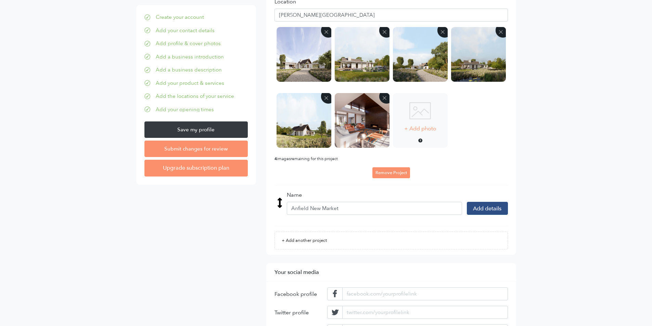
scroll to position [1321, 0]
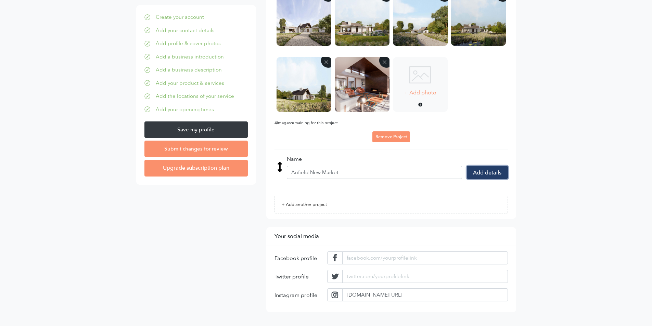
click at [496, 173] on button "Add details" at bounding box center [487, 172] width 41 height 13
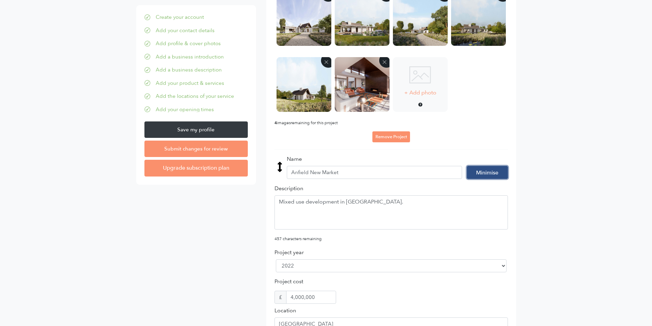
click at [478, 135] on div "Remove Project" at bounding box center [391, 137] width 233 height 12
click at [485, 172] on button "Minimise" at bounding box center [487, 172] width 41 height 13
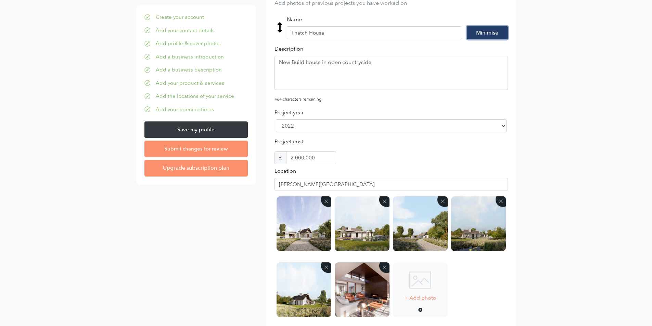
click at [490, 33] on button "Minimise" at bounding box center [487, 32] width 41 height 13
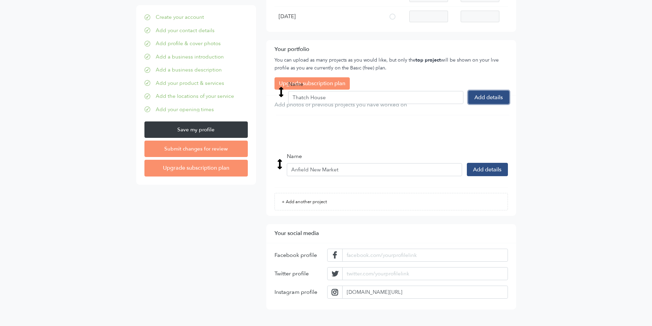
scroll to position [979, 0]
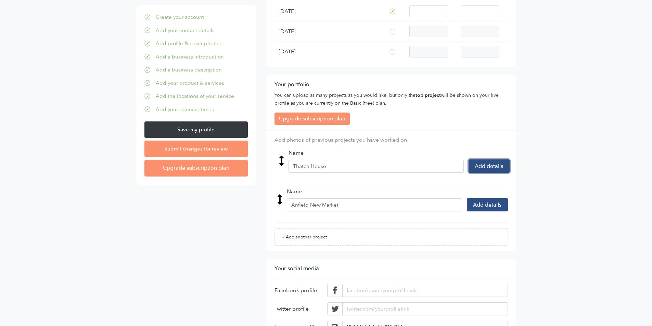
drag, startPoint x: 279, startPoint y: 124, endPoint x: 281, endPoint y: 162, distance: 37.4
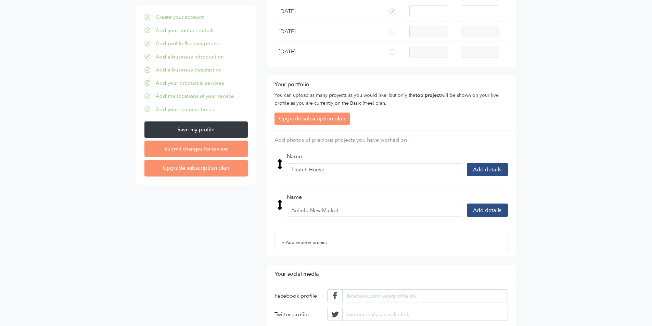
click at [463, 129] on div "Your portfolio You can upload as many projects as you would like, but only the …" at bounding box center [391, 165] width 250 height 181
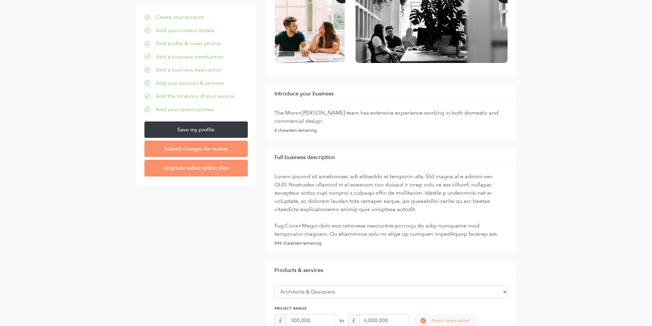
scroll to position [61, 0]
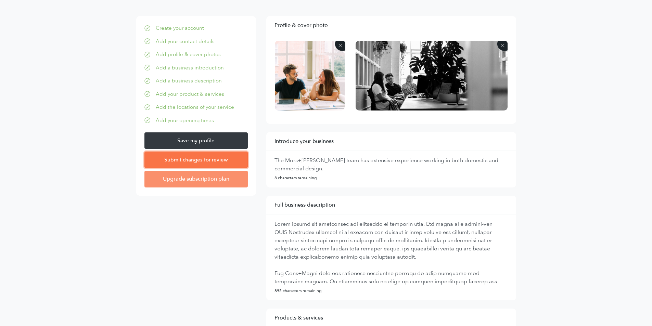
click at [203, 159] on input "Submit changes for review" at bounding box center [195, 160] width 103 height 16
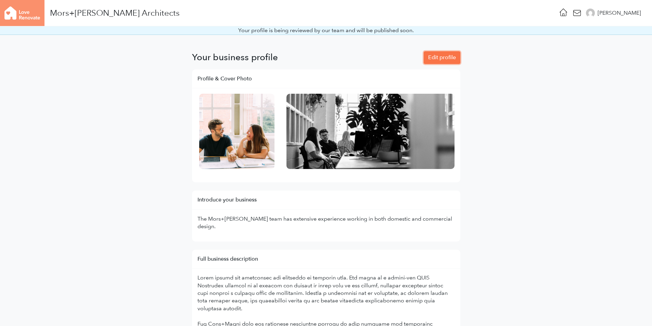
click at [439, 60] on link "Edit profile" at bounding box center [442, 57] width 37 height 12
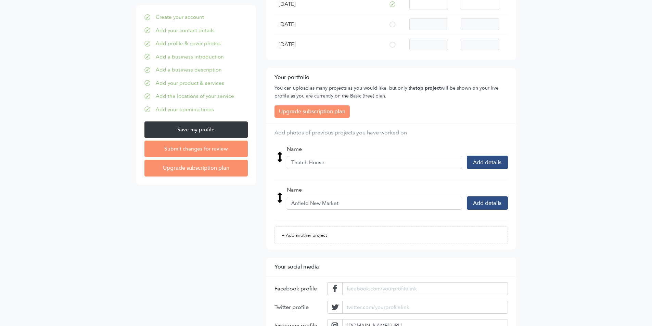
scroll to position [993, 0]
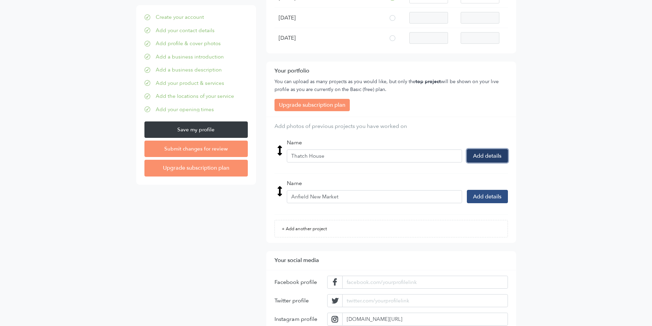
click at [487, 155] on button "Add details" at bounding box center [487, 155] width 41 height 13
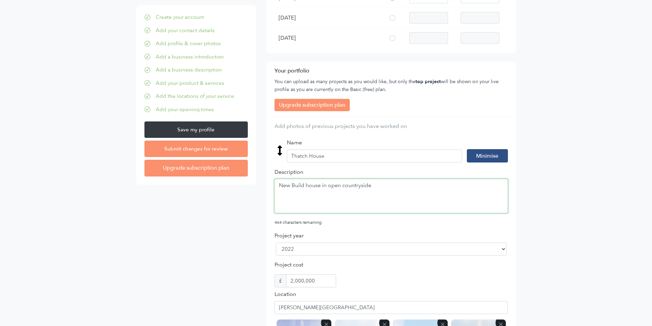
click at [292, 186] on textarea "New Build house in open countryside" at bounding box center [391, 196] width 233 height 34
type textarea "New build house in open countryside"
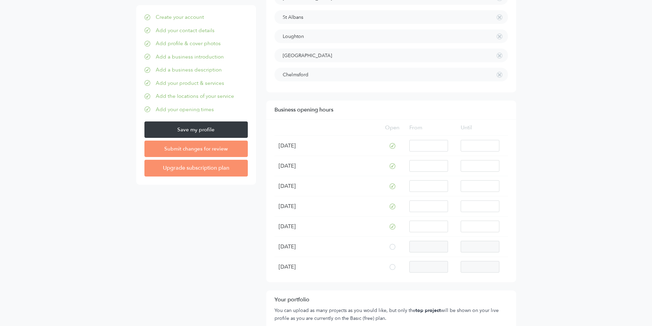
scroll to position [753, 0]
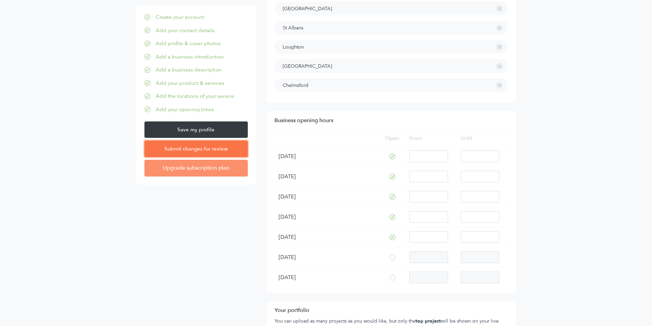
click at [200, 146] on input "Submit changes for review" at bounding box center [195, 149] width 103 height 16
